Goal: Information Seeking & Learning: Learn about a topic

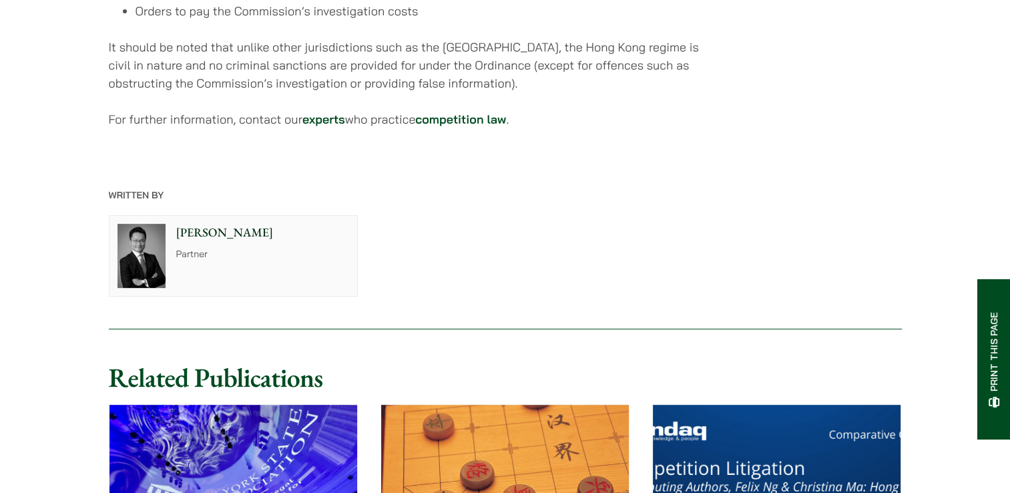
scroll to position [5669, 0]
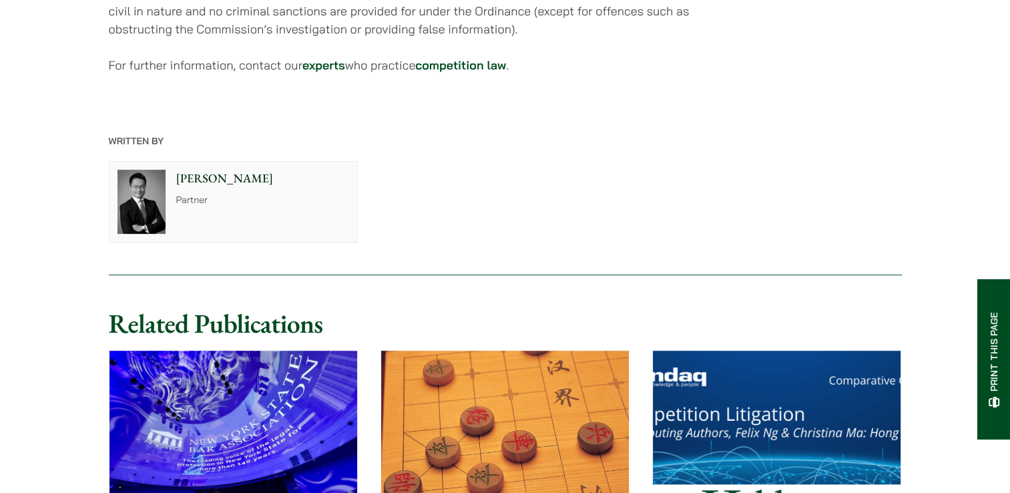
click at [206, 162] on div "Felix Ng Partner" at bounding box center [266, 202] width 184 height 80
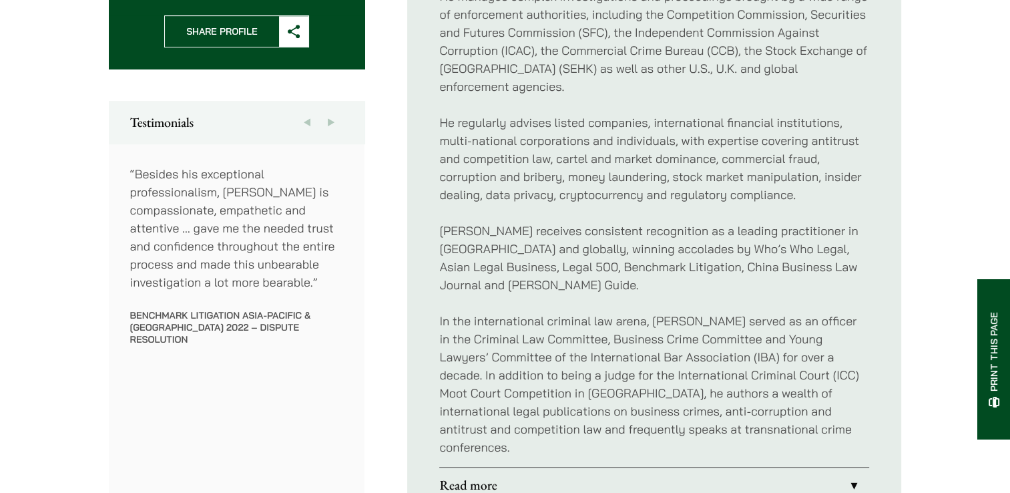
scroll to position [676, 0]
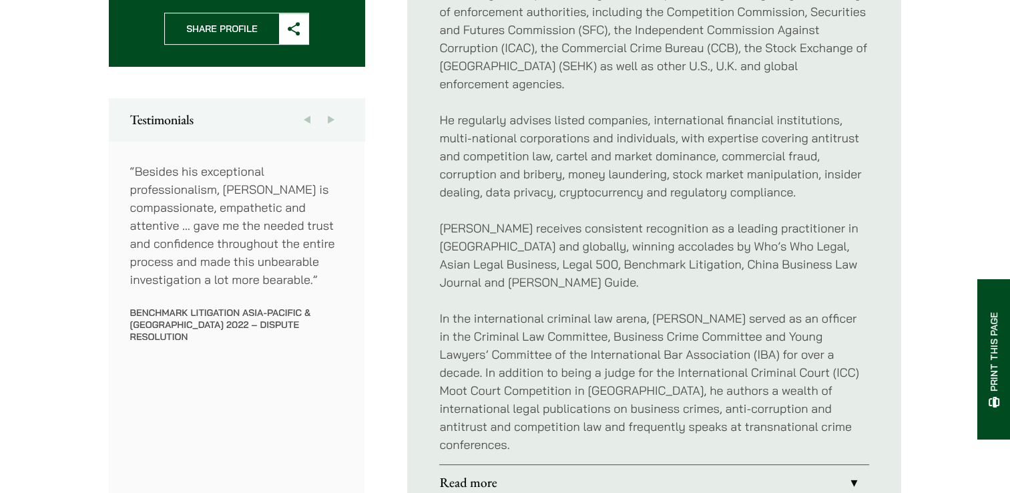
click at [852, 465] on link "Read more" at bounding box center [654, 482] width 430 height 35
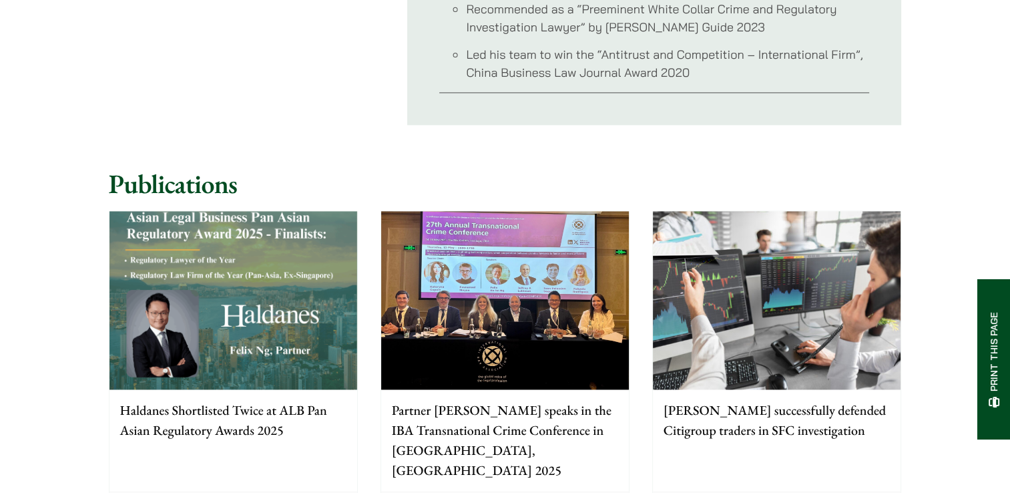
scroll to position [1888, 0]
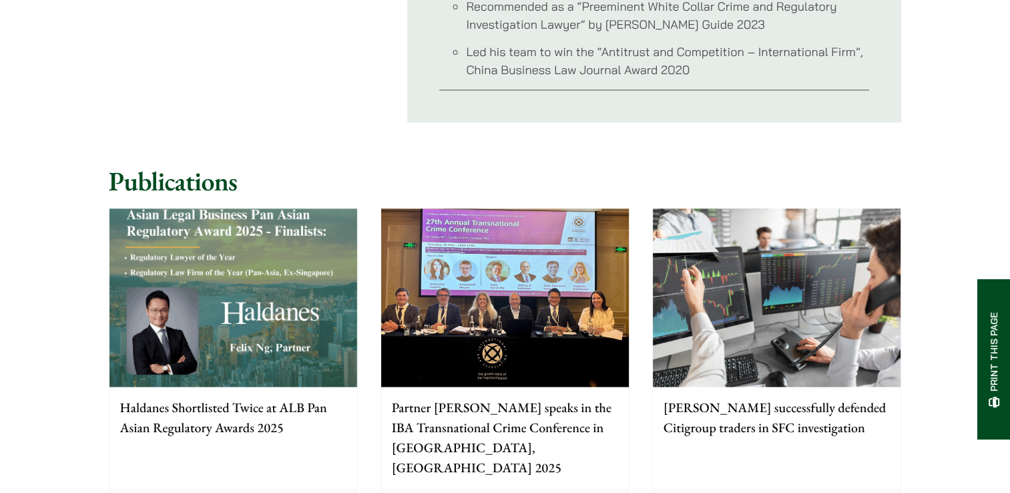
drag, startPoint x: 829, startPoint y: 258, endPoint x: 754, endPoint y: 397, distance: 157.4
click at [754, 397] on p "Haldanes successfully defended Citigroup traders in SFC investigation" at bounding box center [777, 417] width 226 height 40
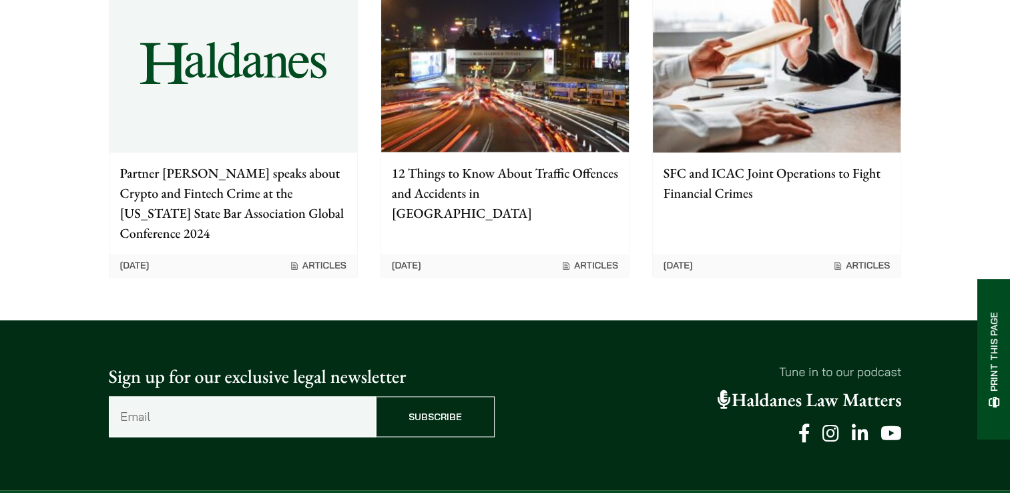
scroll to position [1978, 0]
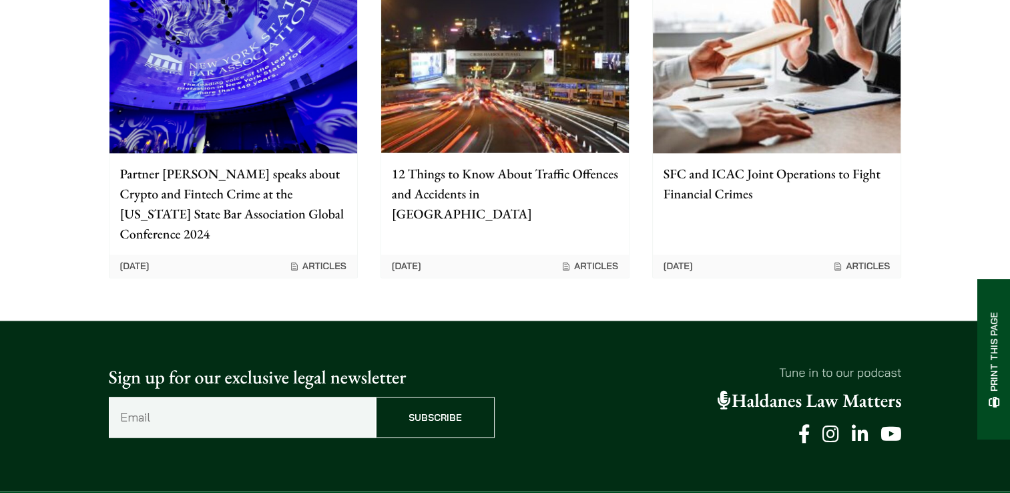
click at [508, 224] on p "12 Things to Know About Traffic Offences and Accidents in [GEOGRAPHIC_DATA]" at bounding box center [505, 194] width 226 height 60
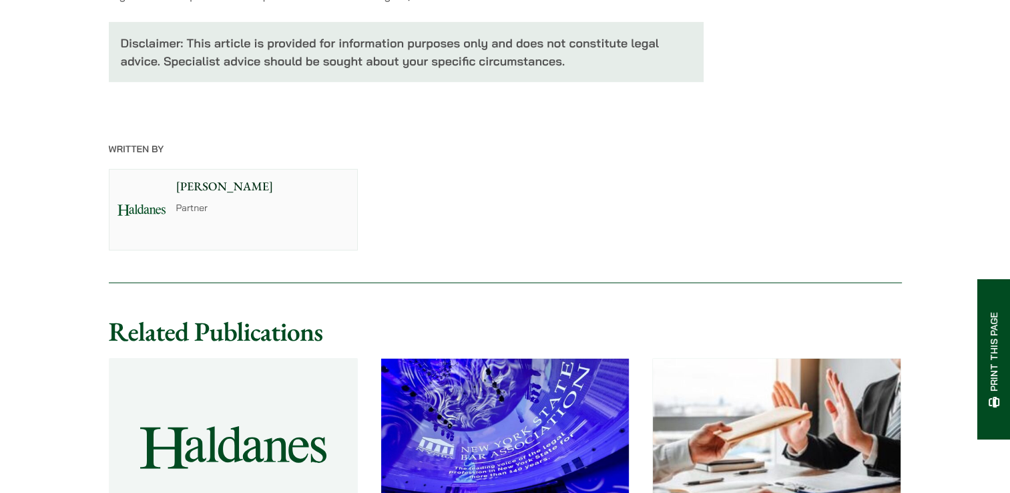
scroll to position [4310, 0]
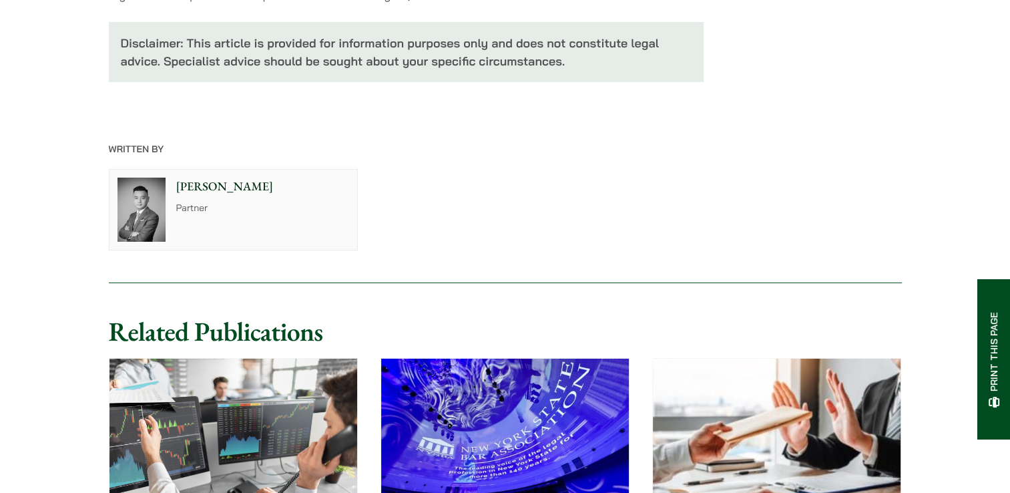
click at [183, 210] on div "Timothy Wan Partner" at bounding box center [266, 210] width 184 height 80
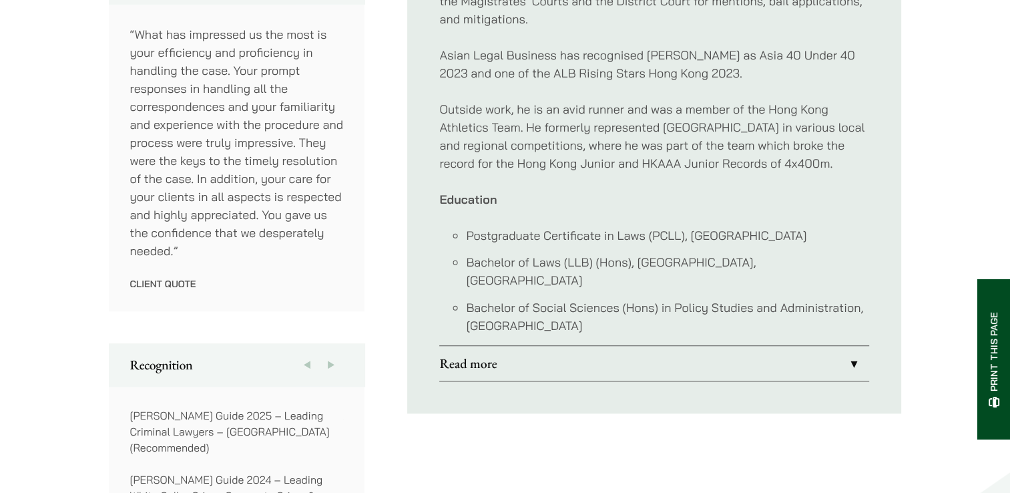
scroll to position [800, 0]
